Goal: Check status: Check status

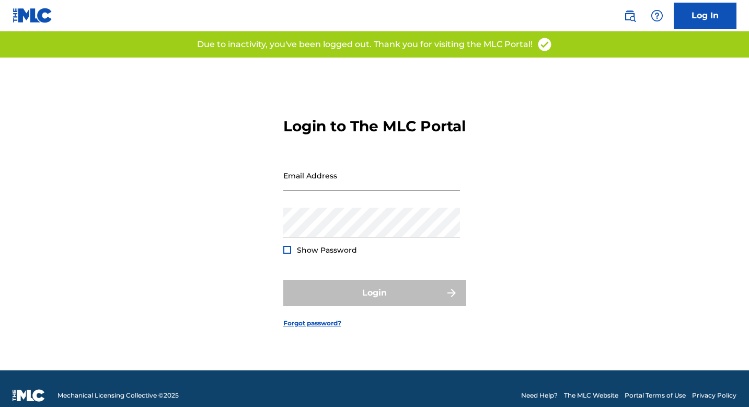
click at [355, 187] on input "Email Address" at bounding box center [371, 175] width 177 height 30
type input "[EMAIL_ADDRESS][DOMAIN_NAME]"
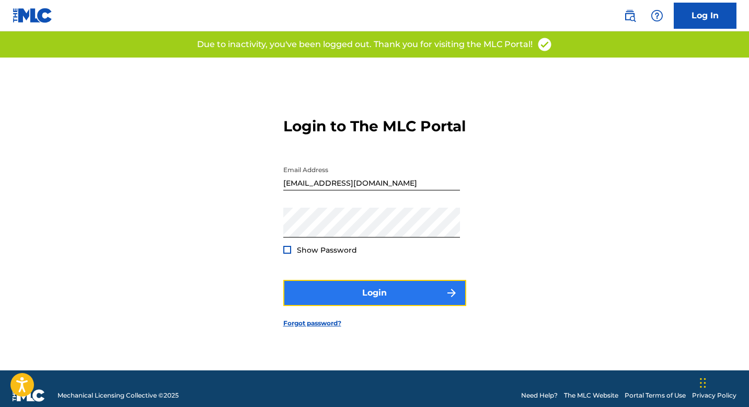
click at [350, 300] on button "Login" at bounding box center [374, 293] width 183 height 26
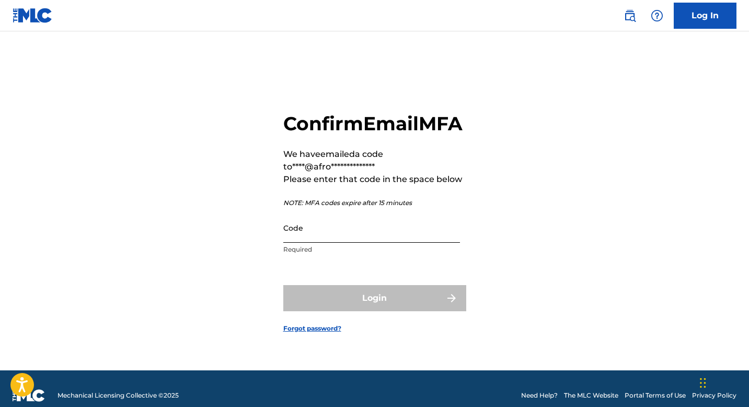
click at [348, 243] on input "Code" at bounding box center [371, 228] width 177 height 30
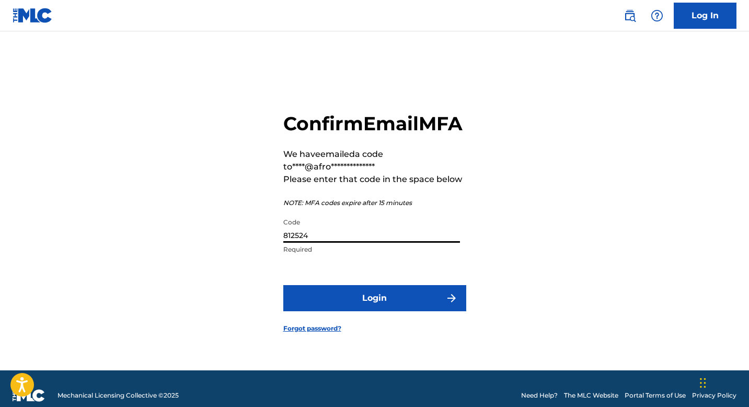
type input "812524"
click at [283, 285] on button "Login" at bounding box center [374, 298] width 183 height 26
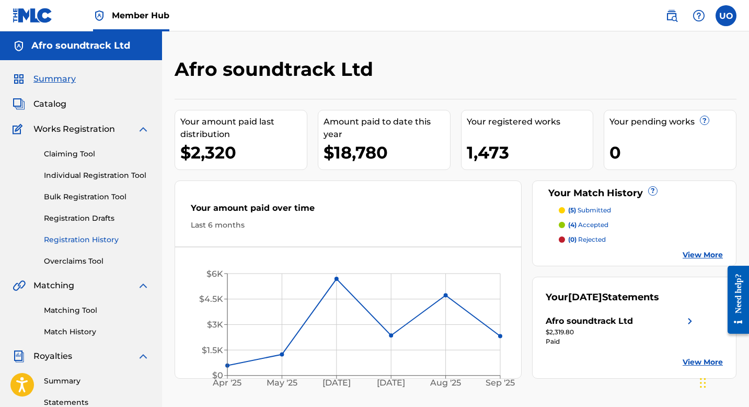
click at [71, 243] on link "Registration History" at bounding box center [97, 239] width 106 height 11
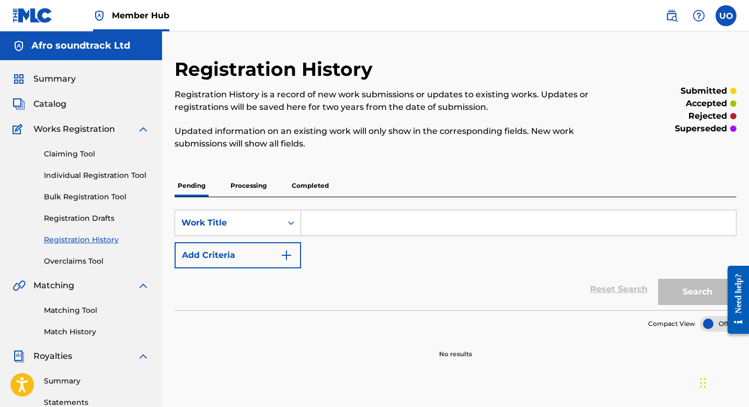
click at [256, 178] on p "Processing" at bounding box center [248, 186] width 42 height 22
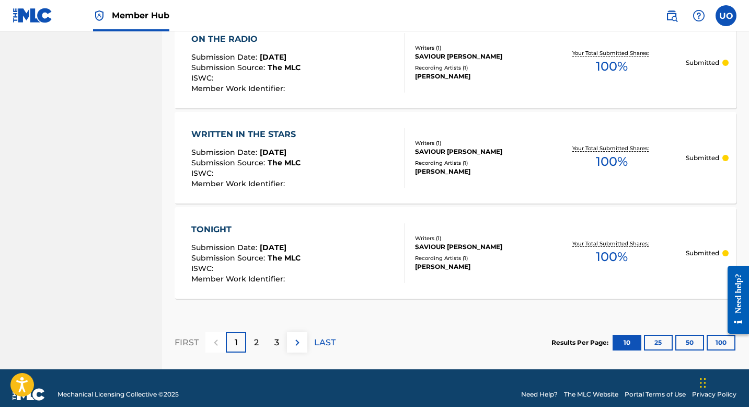
scroll to position [987, 0]
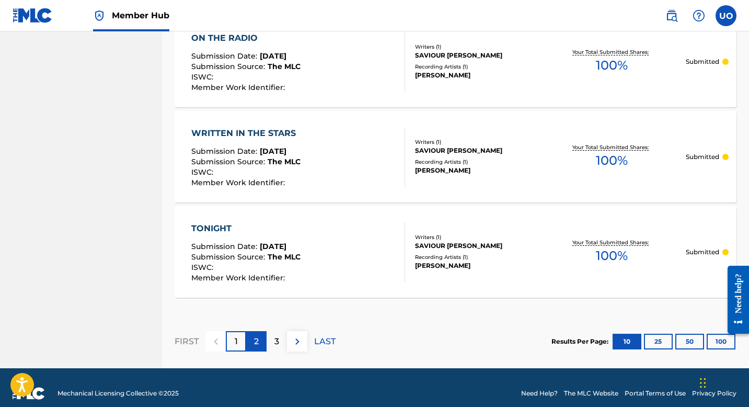
click at [258, 334] on div "2" at bounding box center [256, 341] width 20 height 20
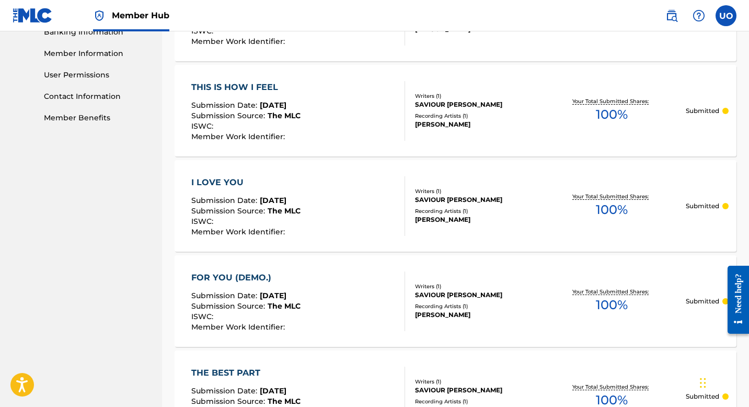
scroll to position [998, 0]
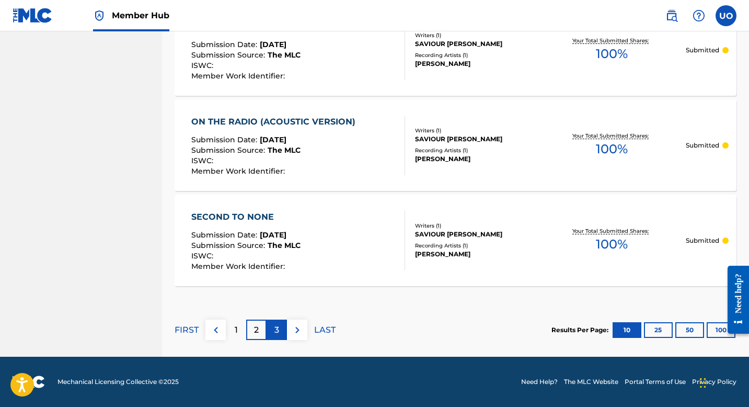
click at [271, 330] on div "3" at bounding box center [277, 329] width 20 height 20
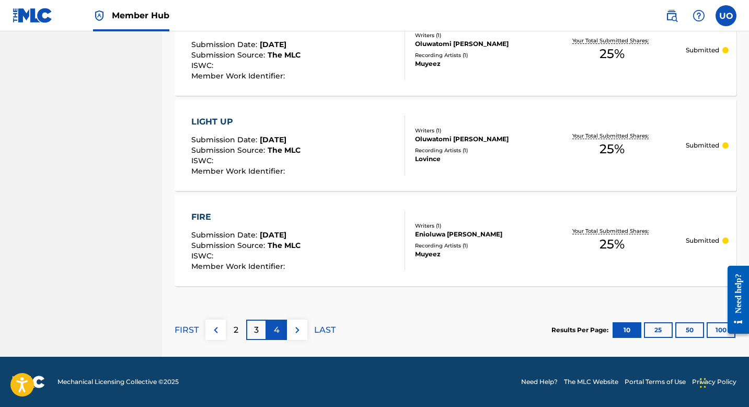
click at [272, 328] on div "4" at bounding box center [277, 329] width 20 height 20
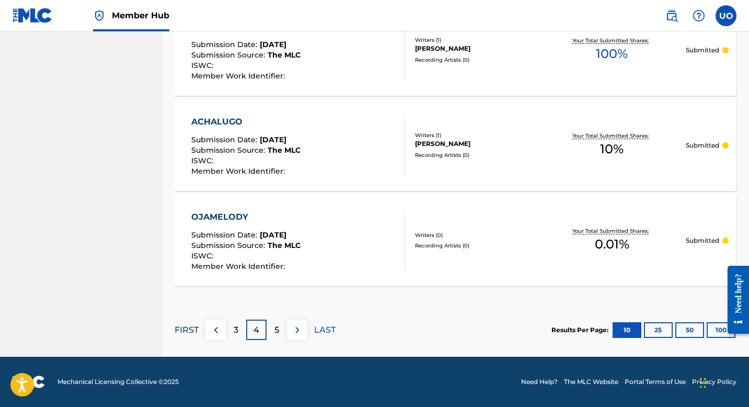
click at [197, 330] on p "FIRST" at bounding box center [187, 330] width 24 height 13
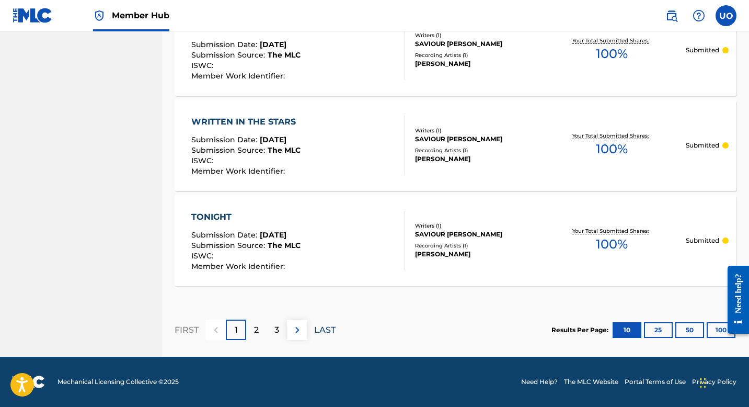
click at [326, 332] on p "LAST" at bounding box center [324, 330] width 21 height 13
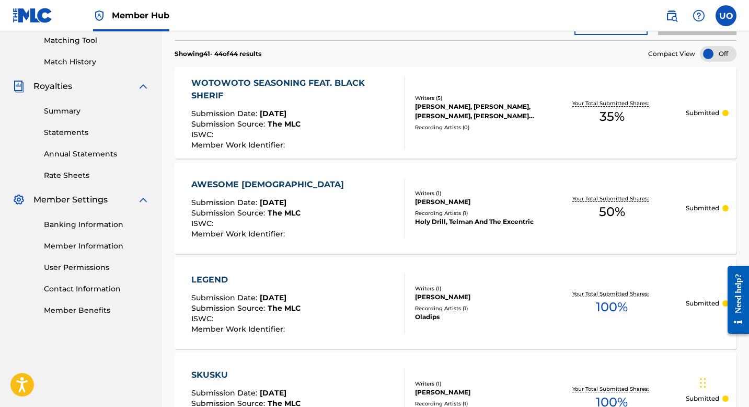
scroll to position [270, 0]
click at [286, 199] on span "Jul 31, 2025" at bounding box center [273, 201] width 27 height 9
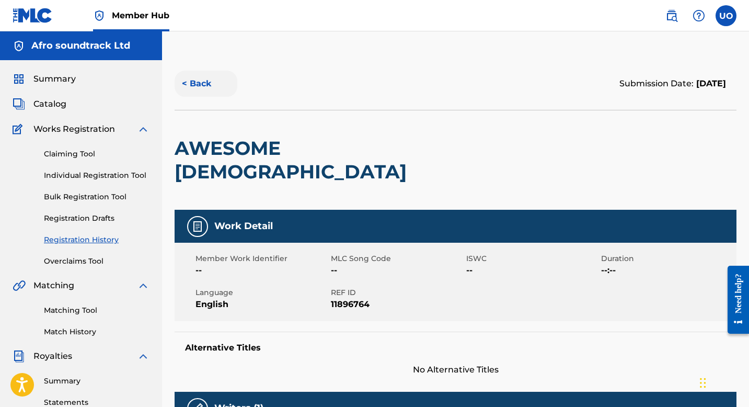
click at [190, 83] on button "< Back" at bounding box center [206, 84] width 63 height 26
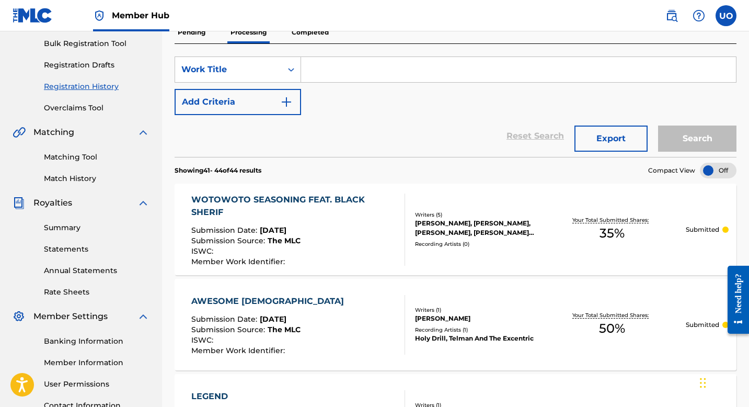
scroll to position [158, 0]
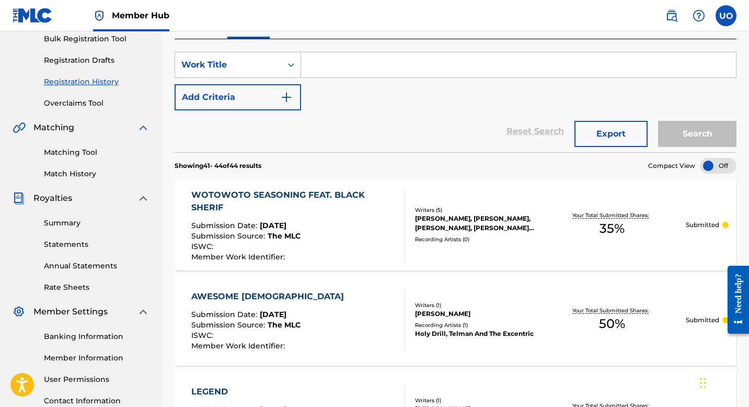
click at [266, 202] on div "WOTOWOTO SEASONING FEAT. BLACK SHERIF" at bounding box center [293, 201] width 205 height 25
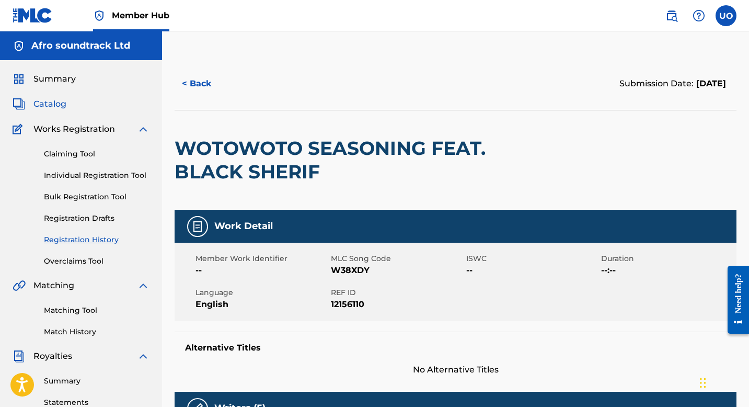
click at [53, 103] on span "Catalog" at bounding box center [49, 104] width 33 height 13
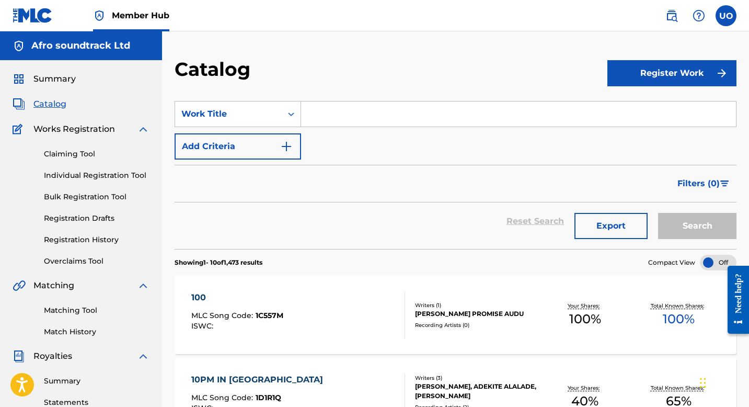
click at [308, 112] on input "Search Form" at bounding box center [518, 113] width 435 height 25
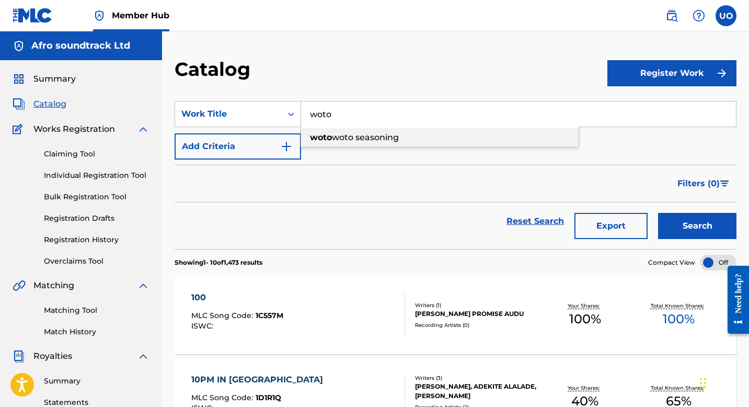
click at [325, 141] on strong "woto" at bounding box center [321, 137] width 22 height 10
type input "wotowoto seasoning"
click at [658, 213] on button "Search" at bounding box center [697, 226] width 78 height 26
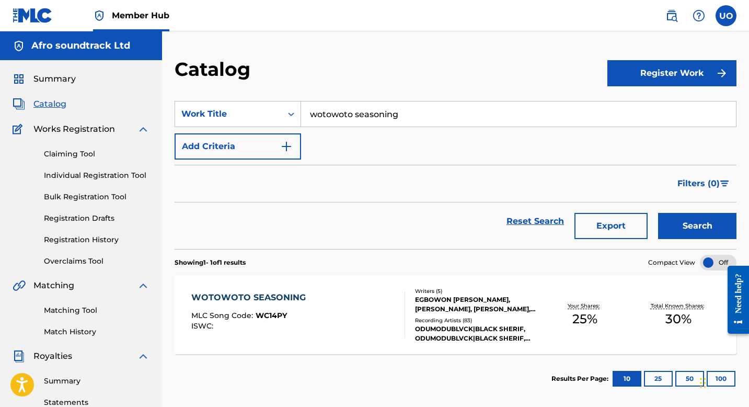
click at [209, 303] on div "WOTOWOTO SEASONING" at bounding box center [251, 297] width 120 height 13
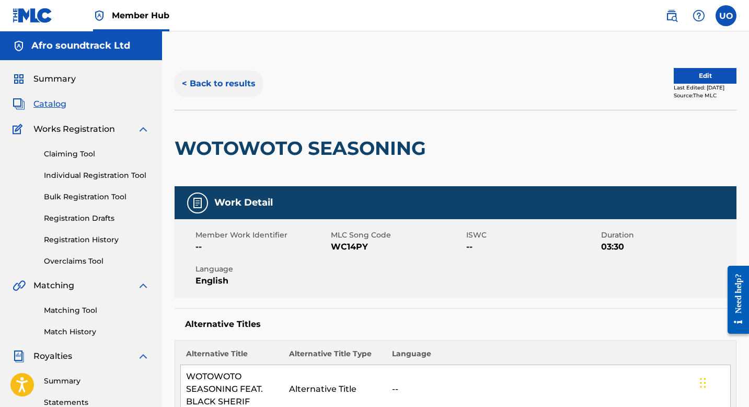
click at [183, 84] on button "< Back to results" at bounding box center [219, 84] width 88 height 26
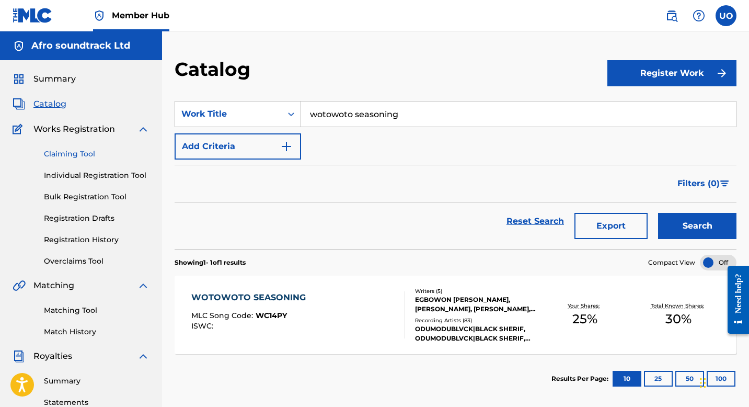
click at [81, 155] on link "Claiming Tool" at bounding box center [97, 153] width 106 height 11
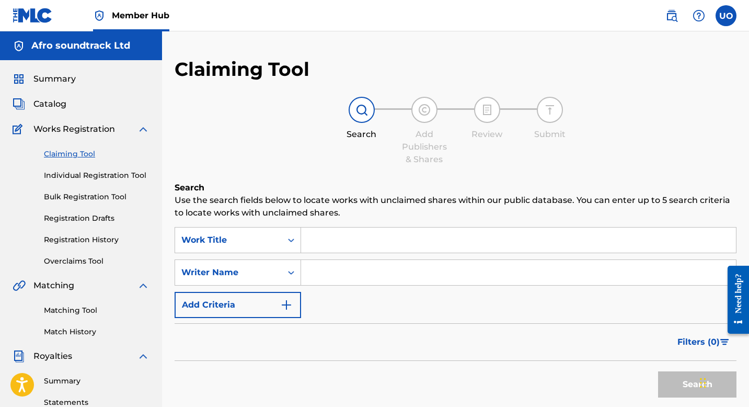
click at [85, 182] on div "Claiming Tool Individual Registration Tool Bulk Registration Tool Registration …" at bounding box center [81, 200] width 137 height 131
click at [85, 173] on link "Individual Registration Tool" at bounding box center [97, 175] width 106 height 11
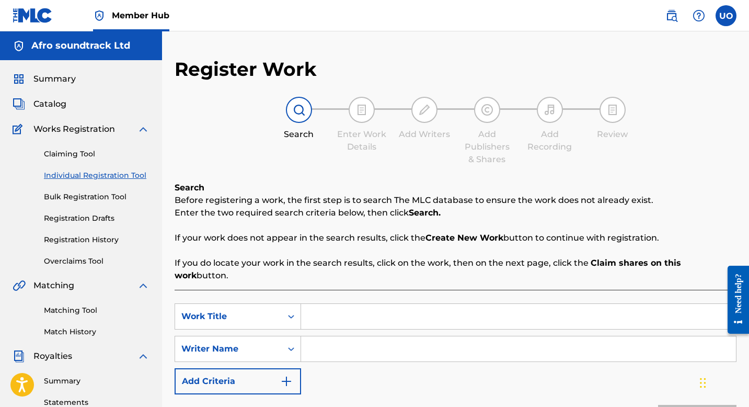
click at [89, 204] on div "Claiming Tool Individual Registration Tool Bulk Registration Tool Registration …" at bounding box center [81, 200] width 137 height 131
click at [85, 196] on link "Bulk Registration Tool" at bounding box center [97, 196] width 106 height 11
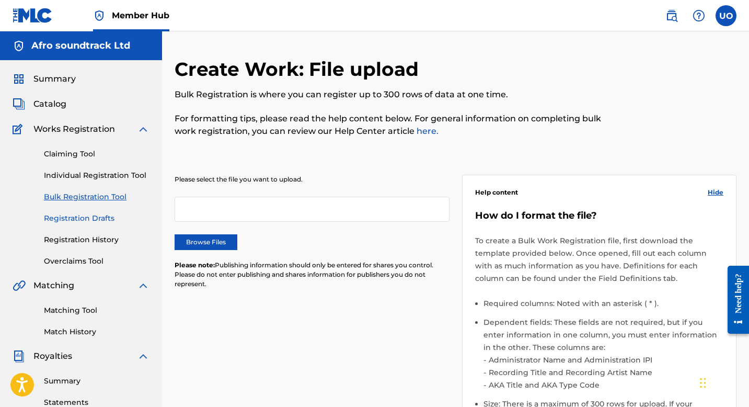
click at [83, 219] on link "Registration Drafts" at bounding box center [97, 218] width 106 height 11
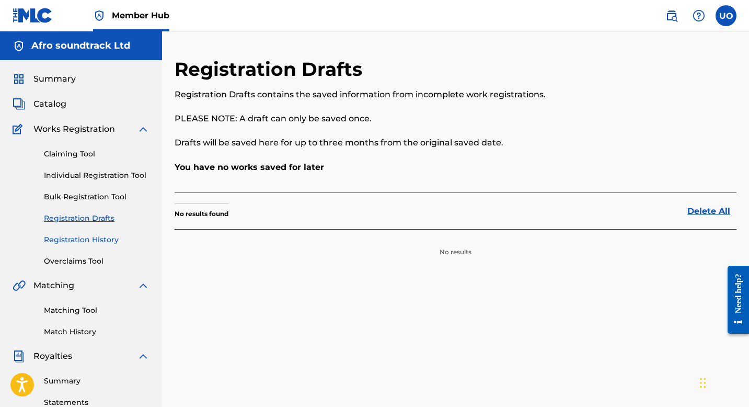
click at [83, 238] on link "Registration History" at bounding box center [97, 239] width 106 height 11
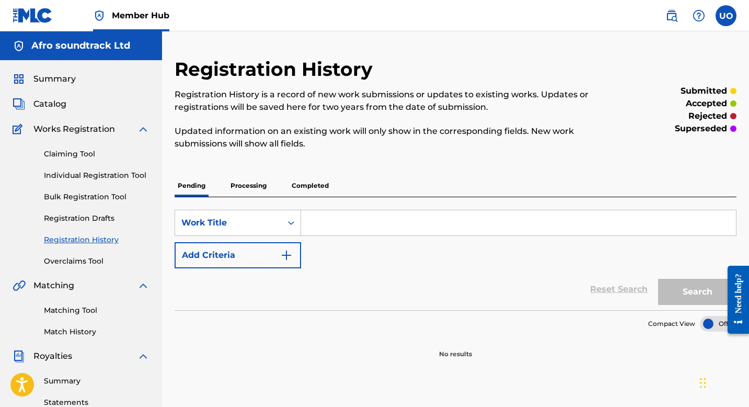
click at [247, 187] on p "Processing" at bounding box center [248, 186] width 42 height 22
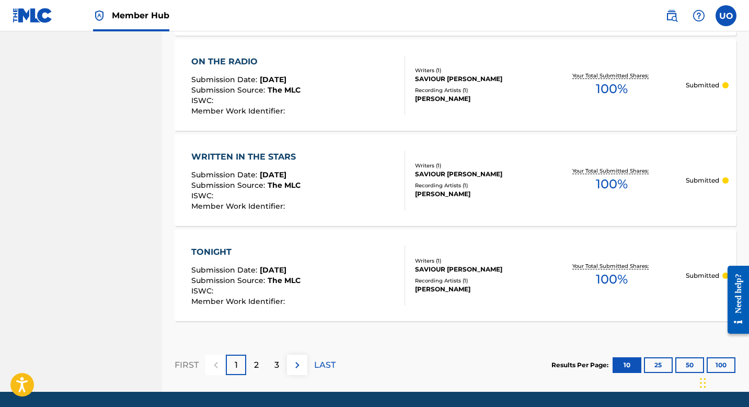
scroll to position [998, 0]
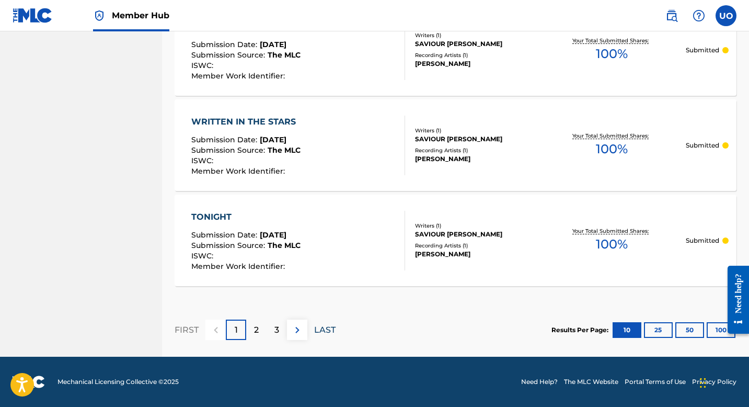
click at [322, 324] on p "LAST" at bounding box center [324, 330] width 21 height 13
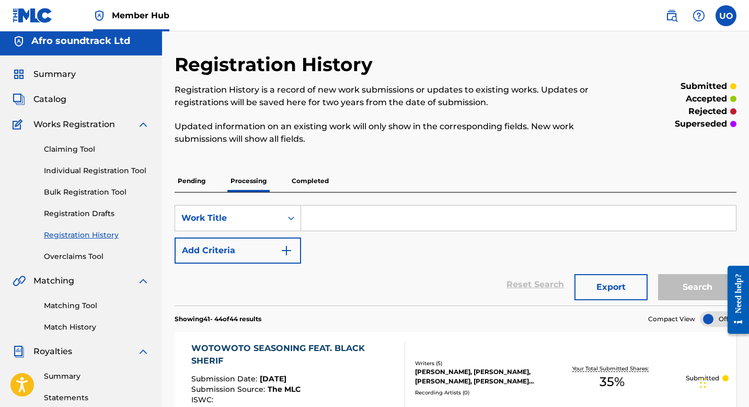
scroll to position [0, 0]
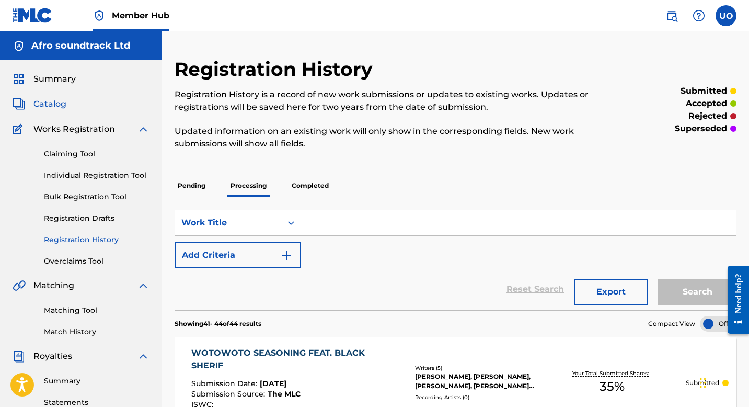
click at [61, 109] on span "Catalog" at bounding box center [49, 104] width 33 height 13
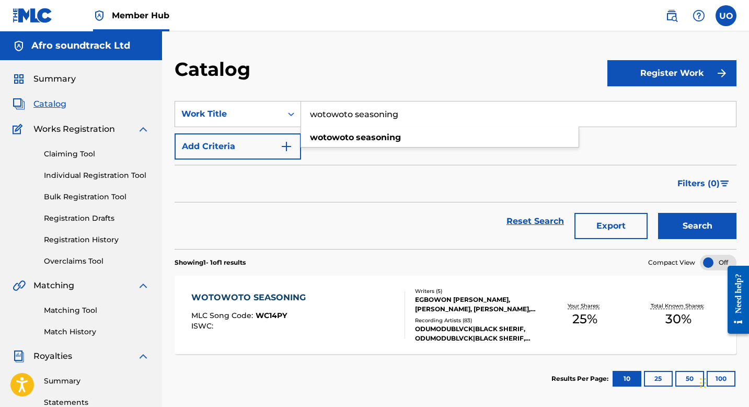
drag, startPoint x: 426, startPoint y: 121, endPoint x: 308, endPoint y: 108, distance: 118.3
click at [308, 108] on input "wotowoto seasoning" at bounding box center [518, 113] width 435 height 25
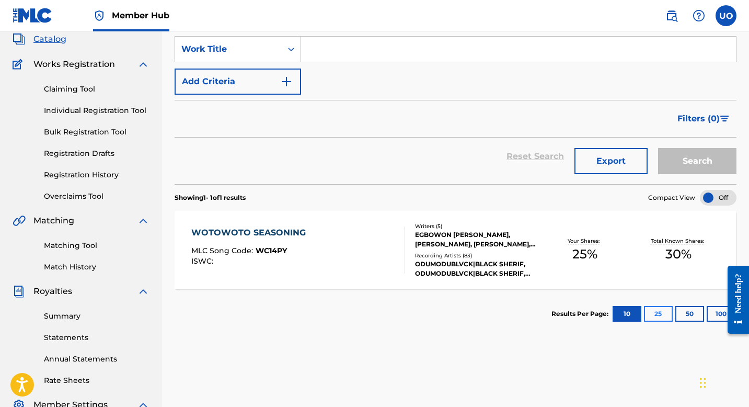
scroll to position [83, 0]
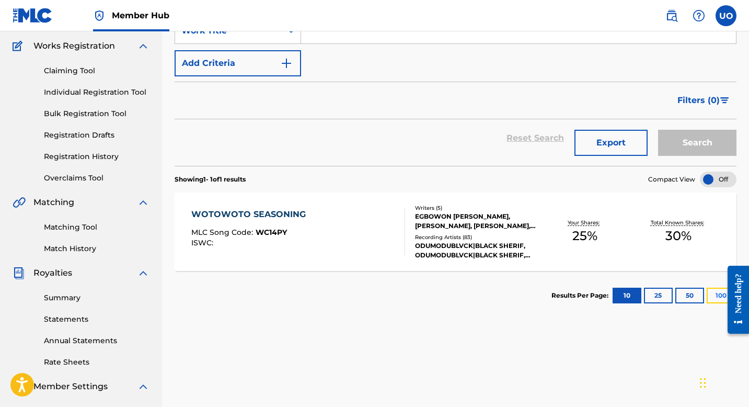
click at [714, 299] on button "100" at bounding box center [721, 296] width 29 height 16
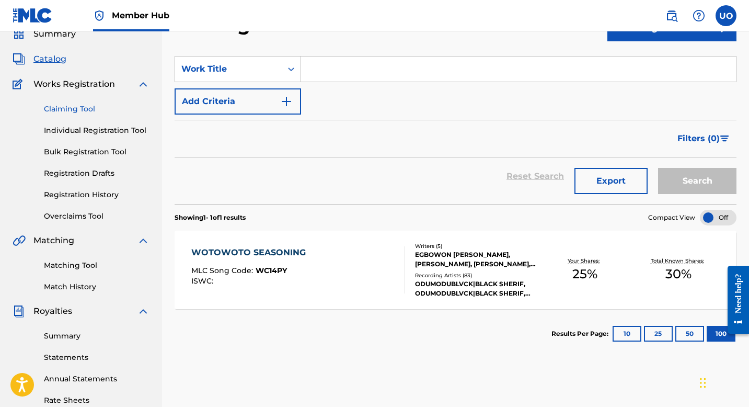
scroll to position [0, 0]
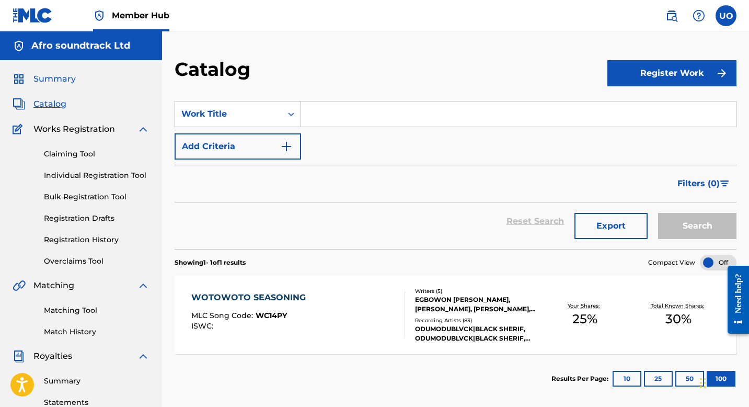
click at [65, 79] on span "Summary" at bounding box center [54, 79] width 42 height 13
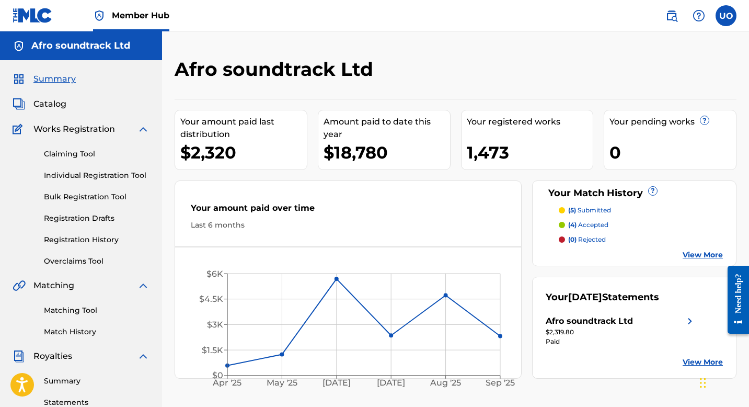
click at [56, 96] on div "Summary Catalog Works Registration Claiming Tool Individual Registration Tool B…" at bounding box center [81, 329] width 162 height 538
click at [54, 102] on span "Catalog" at bounding box center [49, 104] width 33 height 13
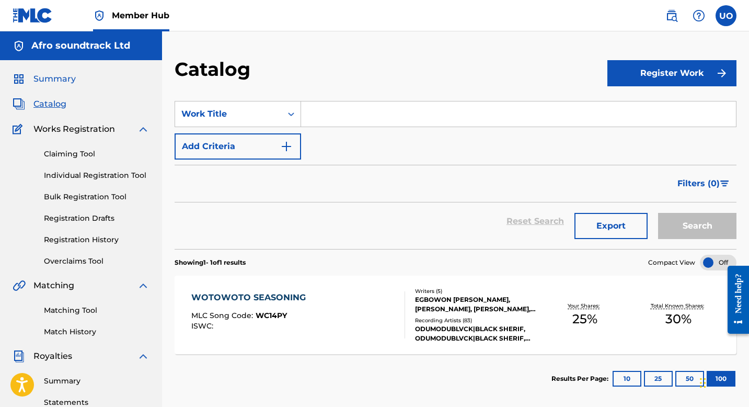
click at [60, 79] on span "Summary" at bounding box center [54, 79] width 42 height 13
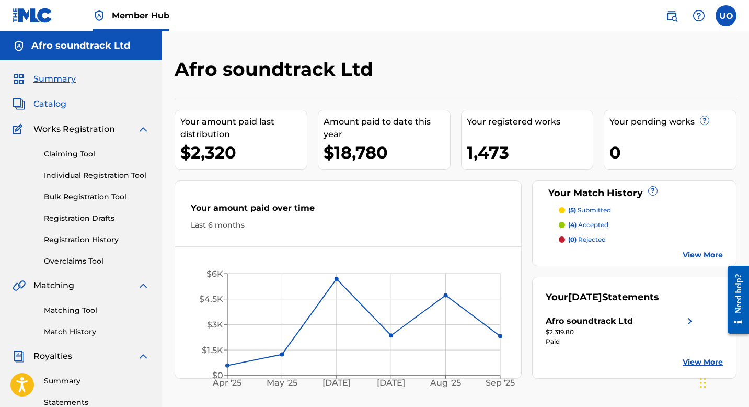
click at [50, 104] on span "Catalog" at bounding box center [49, 104] width 33 height 13
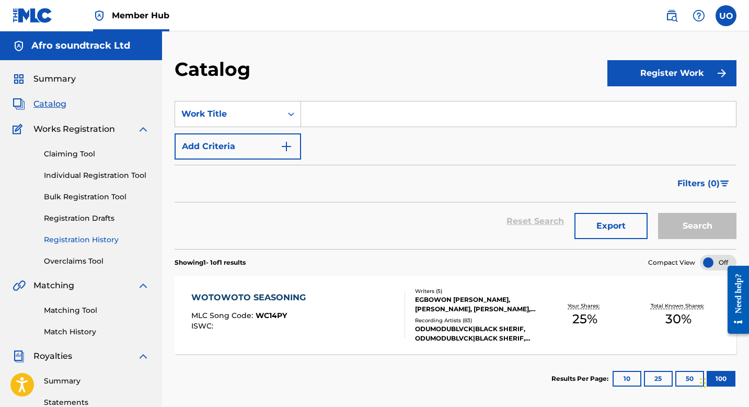
click at [73, 239] on link "Registration History" at bounding box center [97, 239] width 106 height 11
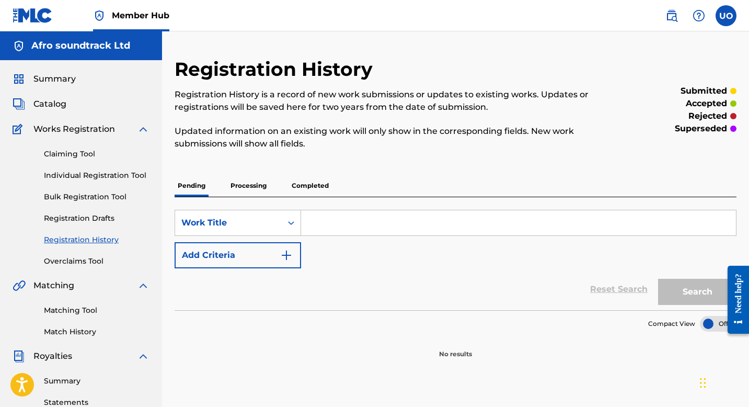
click at [254, 185] on p "Processing" at bounding box center [248, 186] width 42 height 22
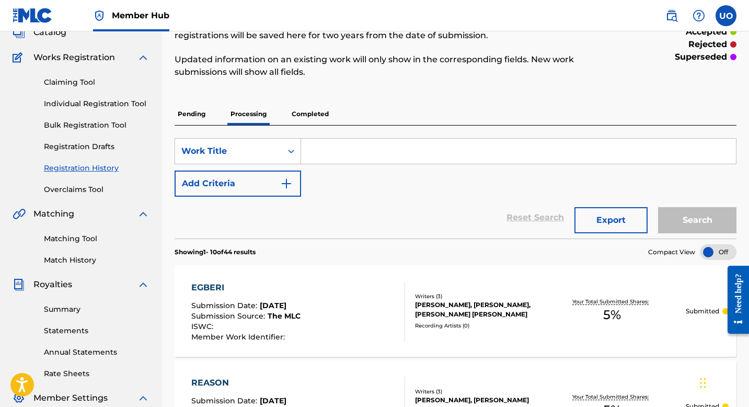
scroll to position [92, 0]
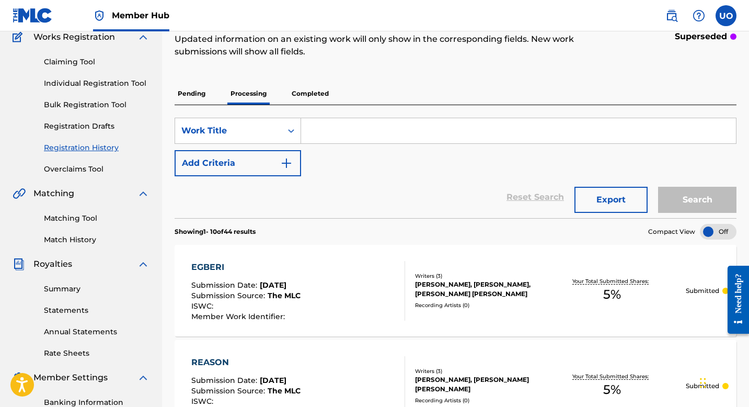
click at [295, 94] on p "Completed" at bounding box center [310, 94] width 43 height 22
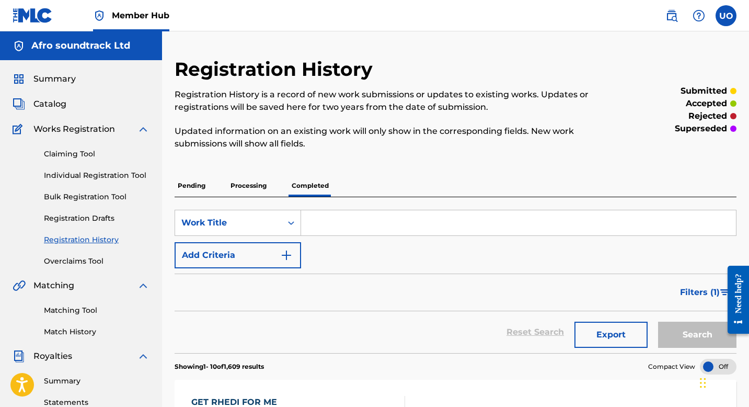
click at [377, 237] on div "SearchWithCriteriab5eef76c-b8d6-4b79-89d8-1e04d4c07899 Work Title Add Criteria" at bounding box center [456, 239] width 562 height 59
click at [376, 233] on input "Search Form" at bounding box center [518, 222] width 435 height 25
click at [658, 322] on button "Search" at bounding box center [697, 335] width 78 height 26
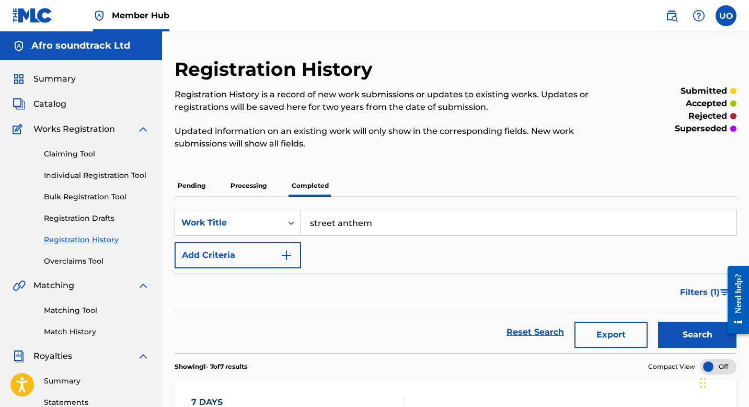
type input "street anthem"
click at [658, 322] on button "Search" at bounding box center [697, 335] width 78 height 26
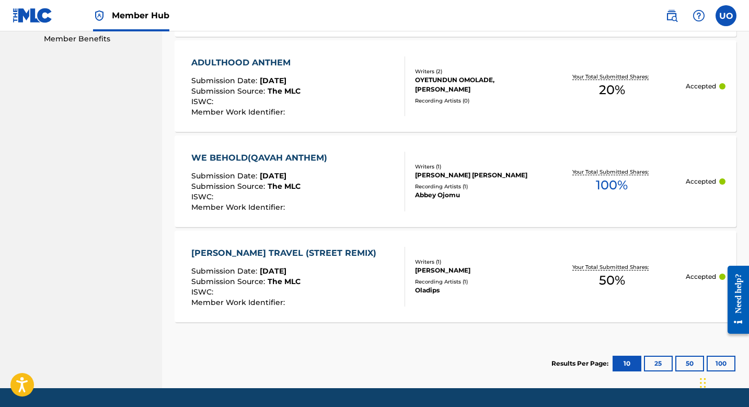
scroll to position [572, 0]
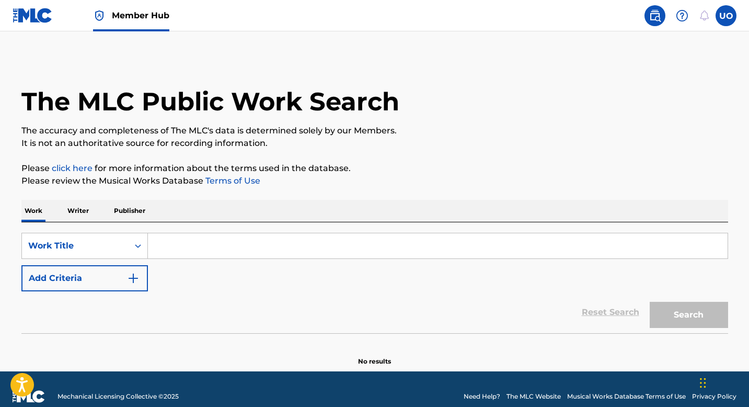
click at [77, 208] on p "Writer" at bounding box center [78, 211] width 28 height 22
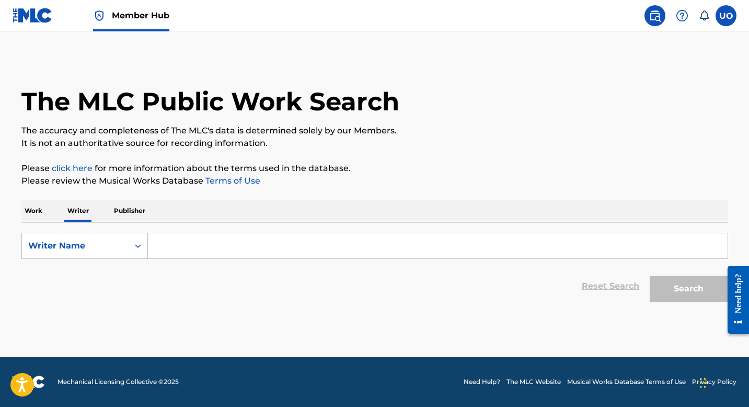
click at [37, 212] on p "Work" at bounding box center [33, 211] width 24 height 22
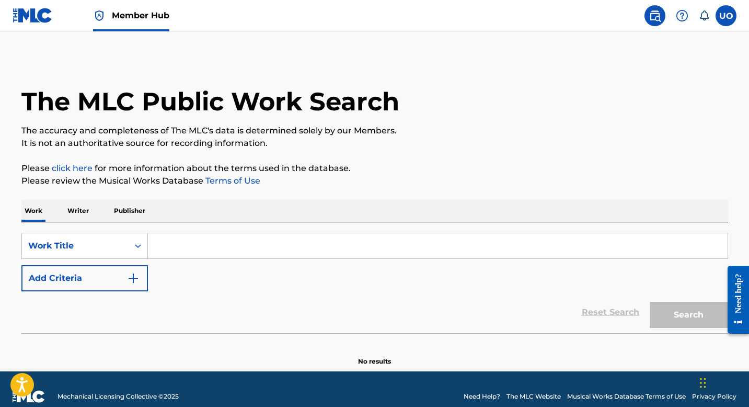
click at [164, 249] on input "Search Form" at bounding box center [438, 245] width 580 height 25
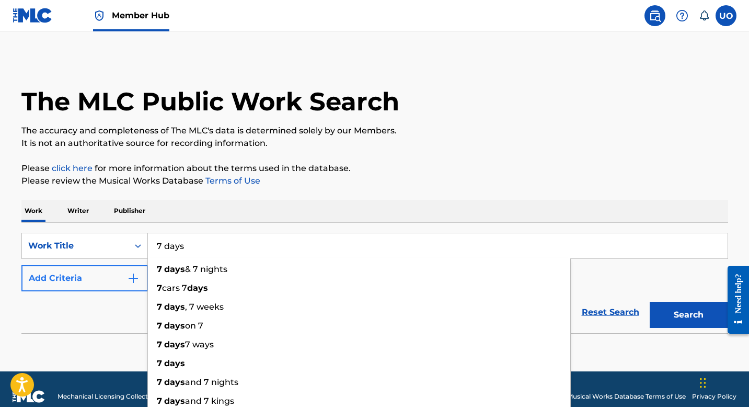
type input "7 days"
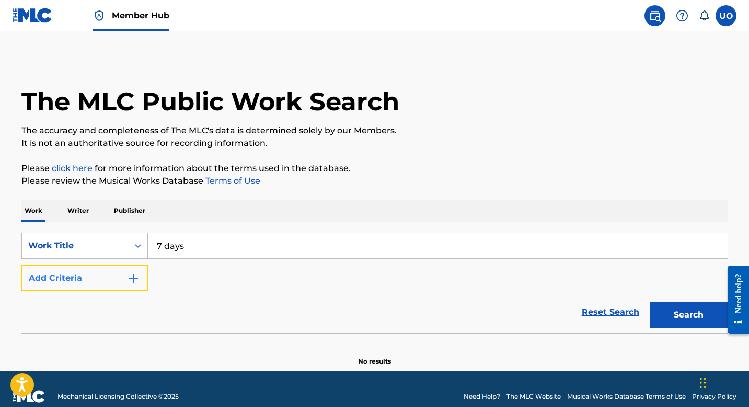
click at [123, 289] on button "Add Criteria" at bounding box center [84, 278] width 127 height 26
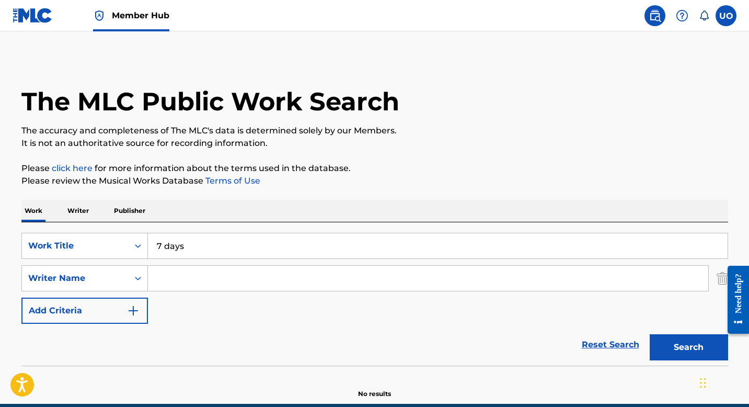
click at [176, 279] on input "Search Form" at bounding box center [428, 278] width 560 height 25
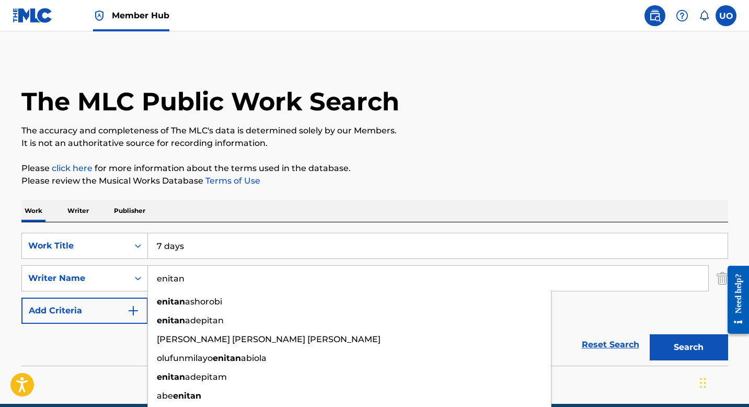
click at [650, 334] on button "Search" at bounding box center [689, 347] width 78 height 26
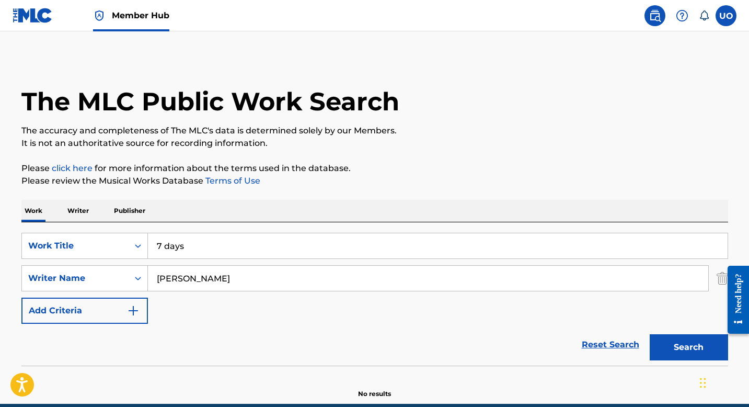
type input "enitan Aba"
click at [650, 334] on button "Search" at bounding box center [689, 347] width 78 height 26
